Goal: Transaction & Acquisition: Purchase product/service

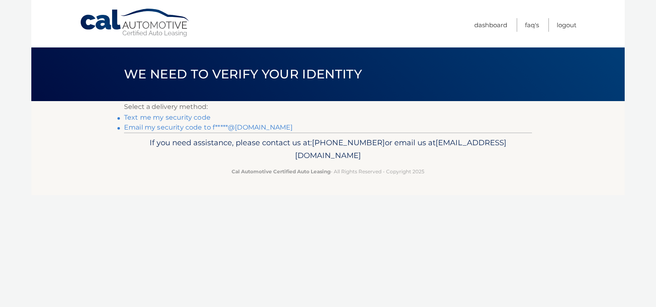
click at [195, 128] on link "Email my security code to f*****@aol.com" at bounding box center [208, 127] width 169 height 8
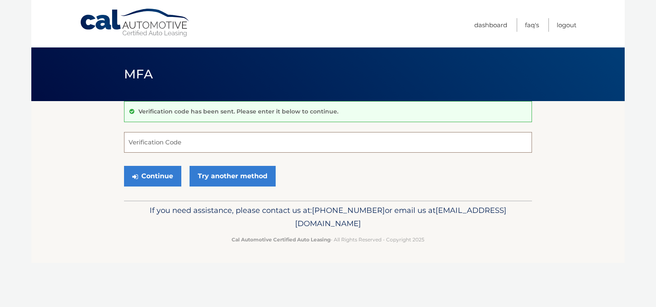
click at [166, 141] on input "Verification Code" at bounding box center [328, 142] width 408 height 21
type input "205221"
click at [169, 171] on button "Continue" at bounding box center [152, 176] width 57 height 21
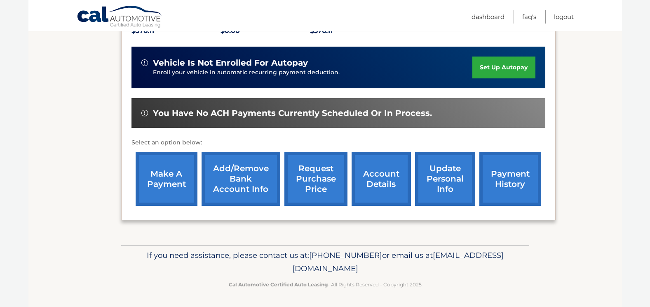
scroll to position [193, 0]
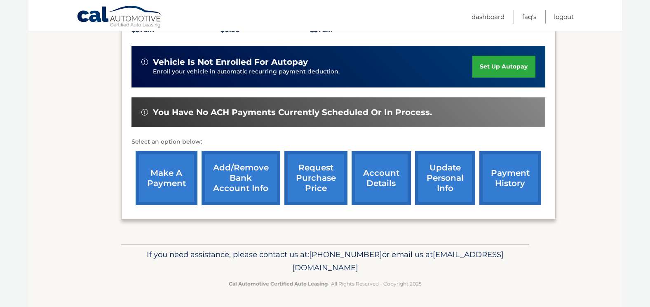
click at [186, 183] on link "make a payment" at bounding box center [167, 178] width 62 height 54
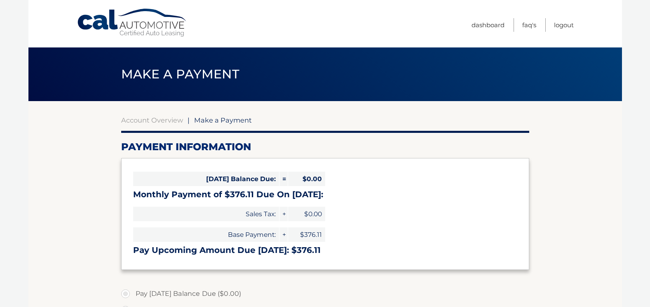
select select "YWZlODlkOWItN2JlNC00Zjk5LTgxYmUtMzZkNmE1N2FiNzYy"
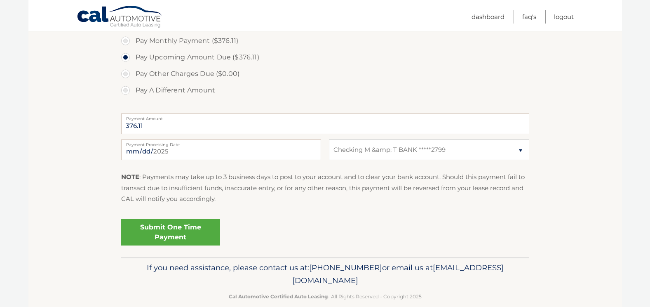
scroll to position [241, 0]
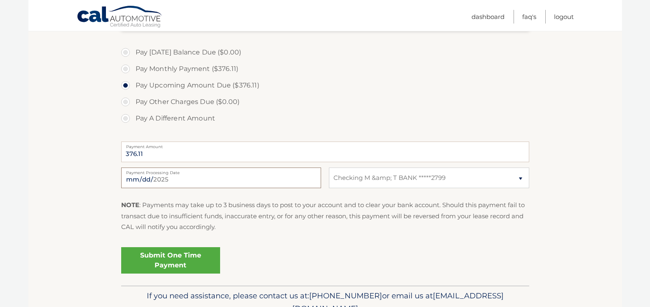
click at [142, 179] on input "[DATE]" at bounding box center [221, 177] width 200 height 21
type input "[DATE]"
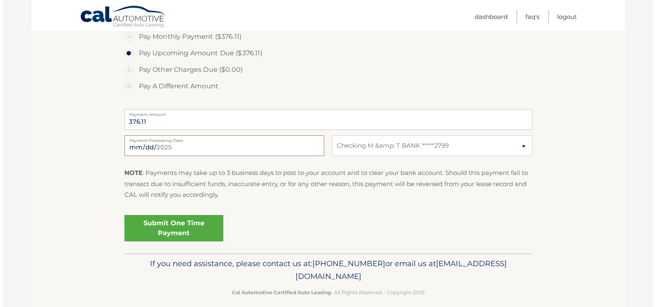
scroll to position [282, 0]
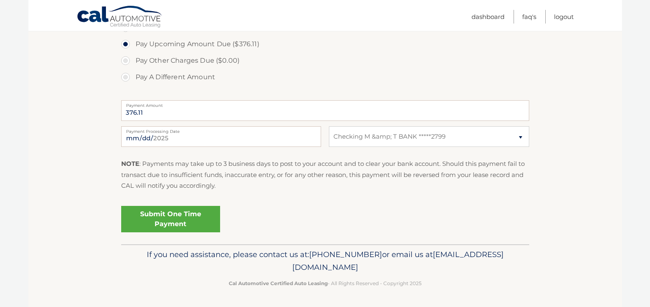
click at [186, 215] on link "Submit One Time Payment" at bounding box center [170, 219] width 99 height 26
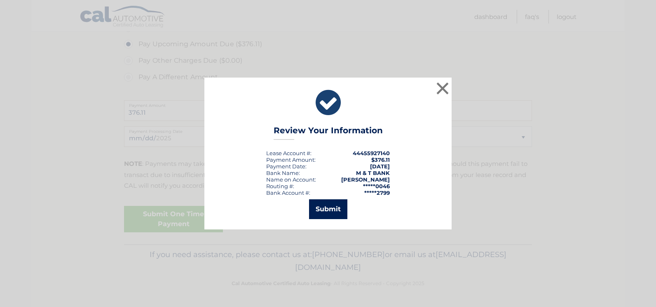
click at [324, 206] on button "Submit" at bounding box center [328, 209] width 38 height 20
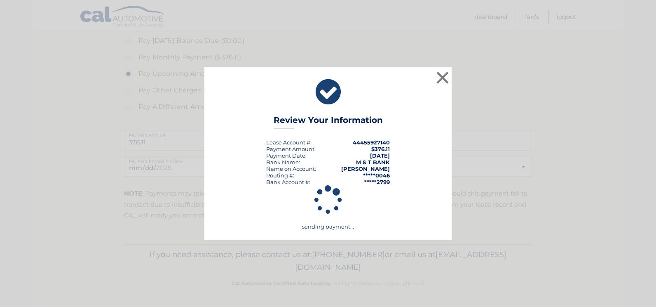
scroll to position [253, 0]
